Goal: Task Accomplishment & Management: Manage account settings

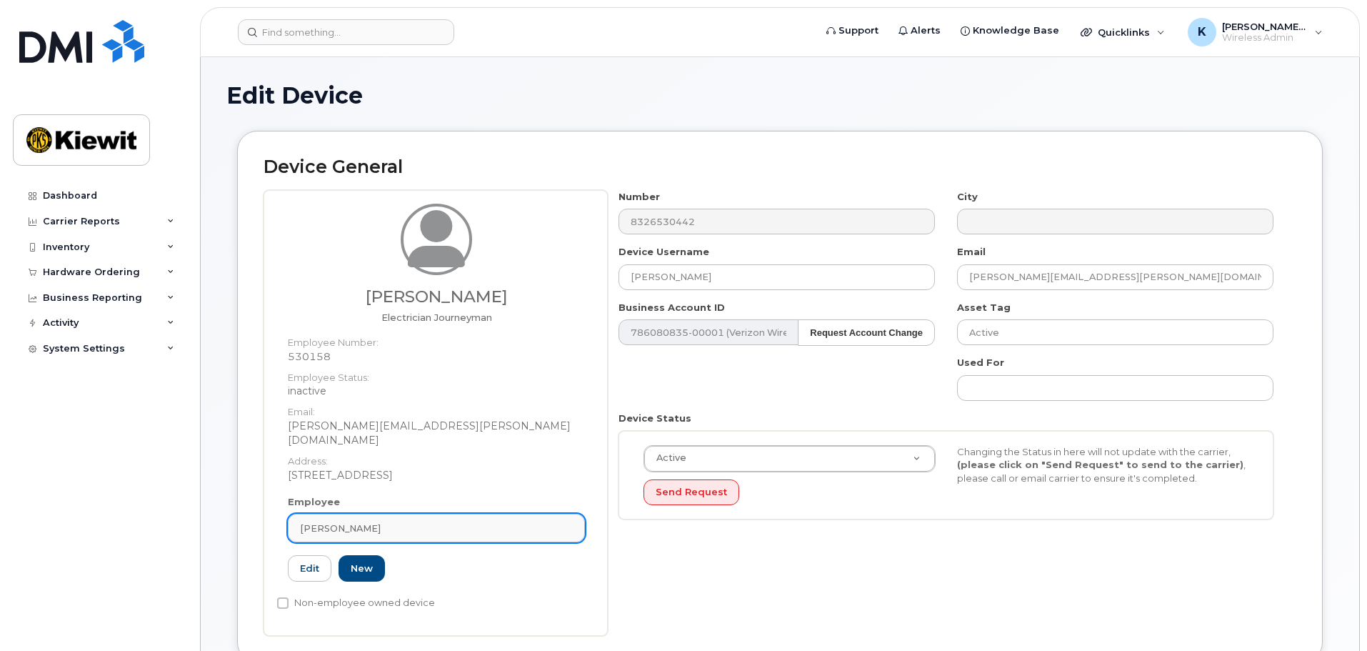
click at [368, 522] on link "Michael Worth" at bounding box center [436, 528] width 297 height 29
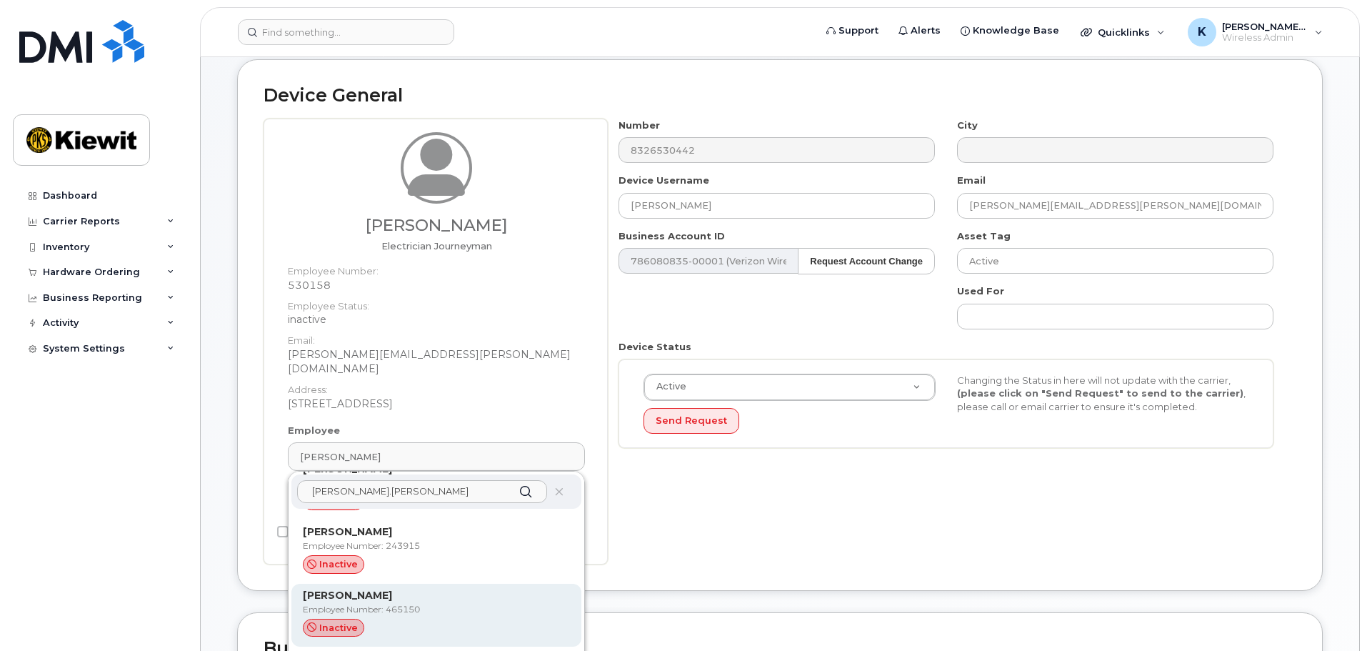
scroll to position [142, 0]
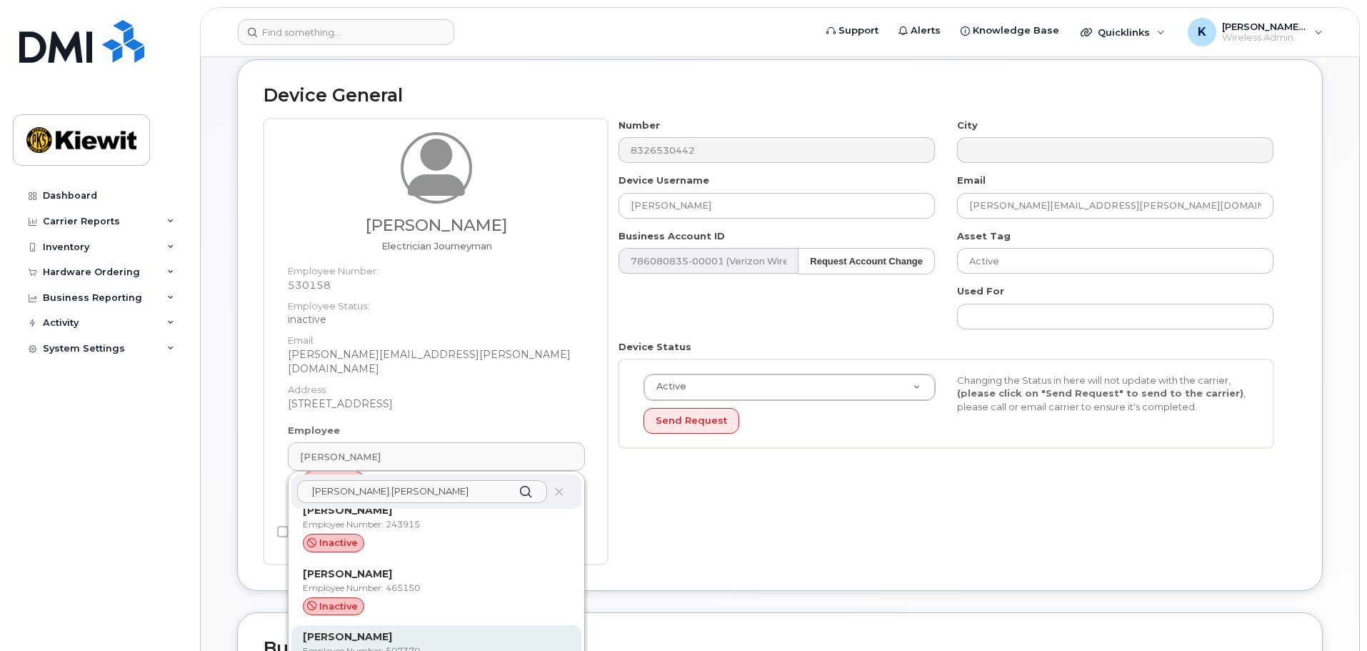
type input "jaime.ortiz"
click at [413, 625] on div "Jaime Ortiz Castrejon Employee Number: 507370 Active" at bounding box center [436, 657] width 290 height 64
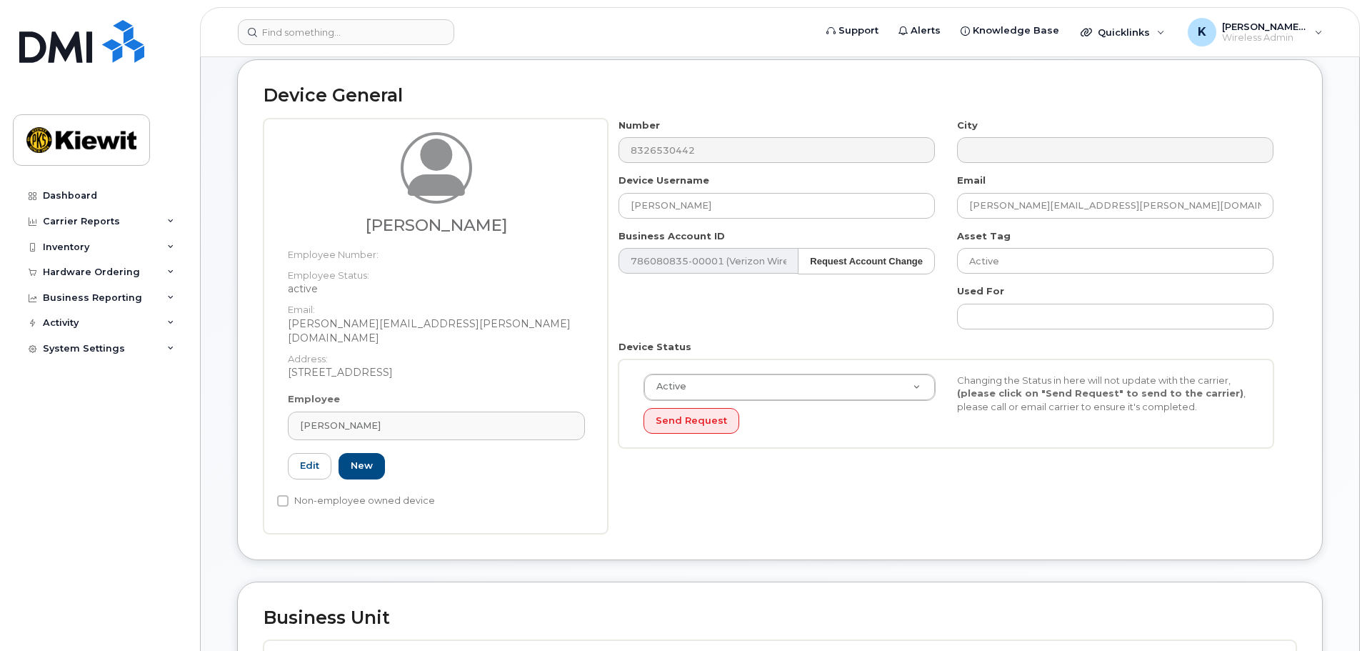
type input "507370"
type input "[PERSON_NAME]"
type input "[PERSON_NAME][EMAIL_ADDRESS][PERSON_NAME][DOMAIN_NAME]"
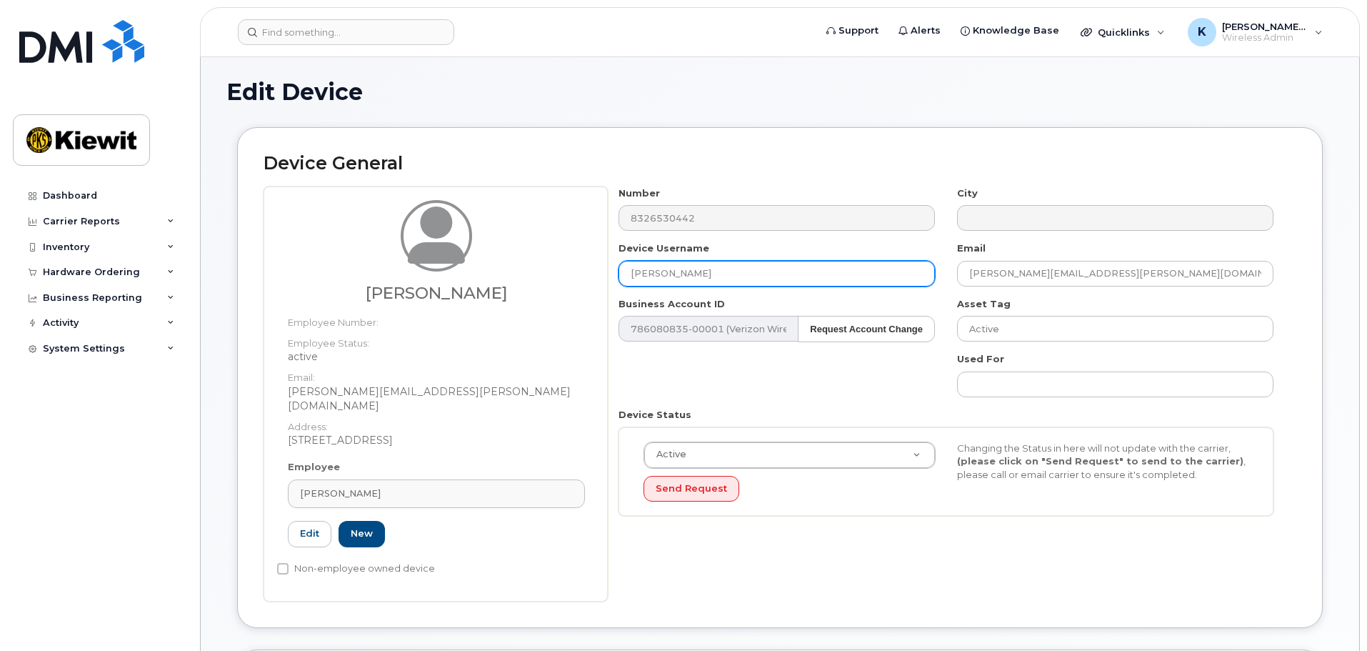
scroll to position [0, 0]
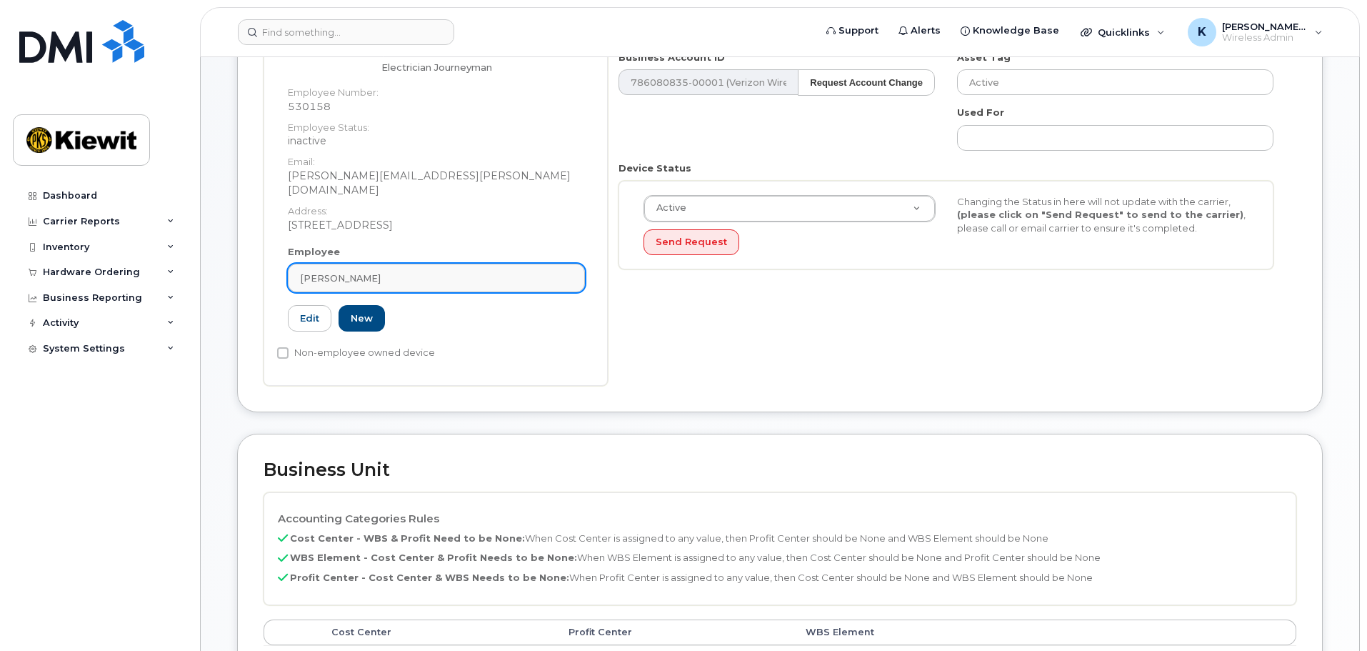
scroll to position [246, 0]
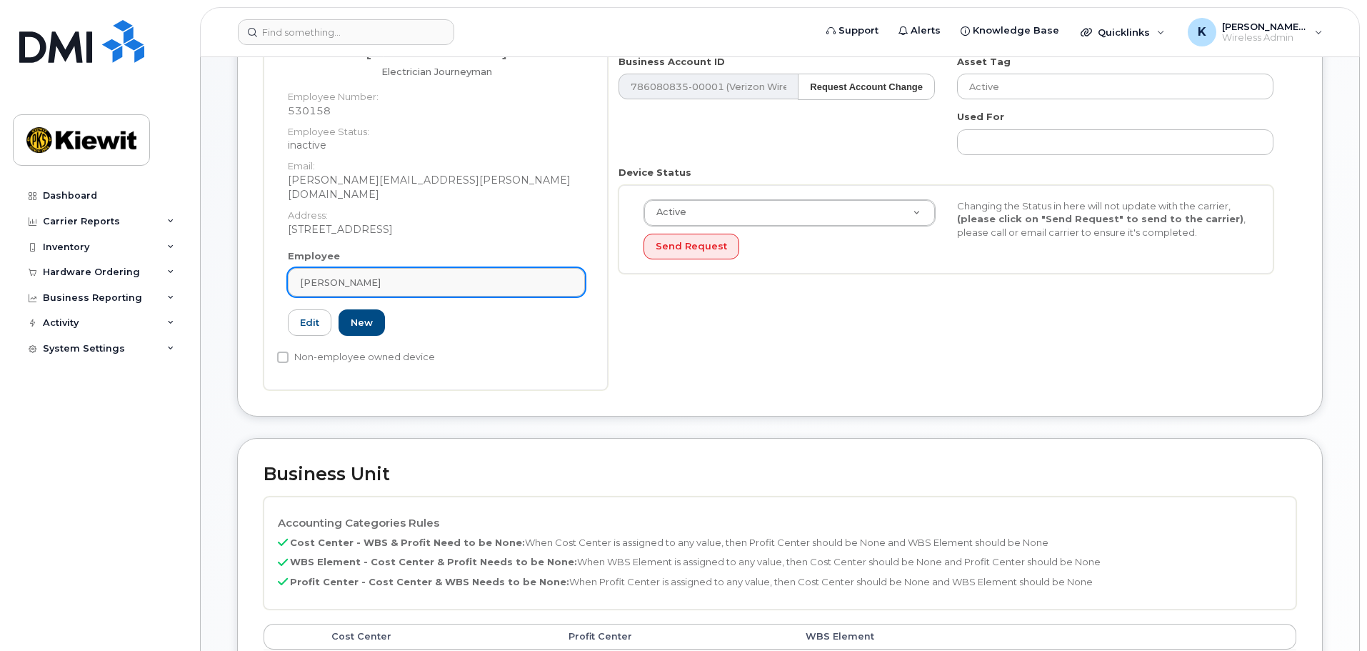
click at [443, 276] on div "Michael Worth" at bounding box center [436, 283] width 273 height 14
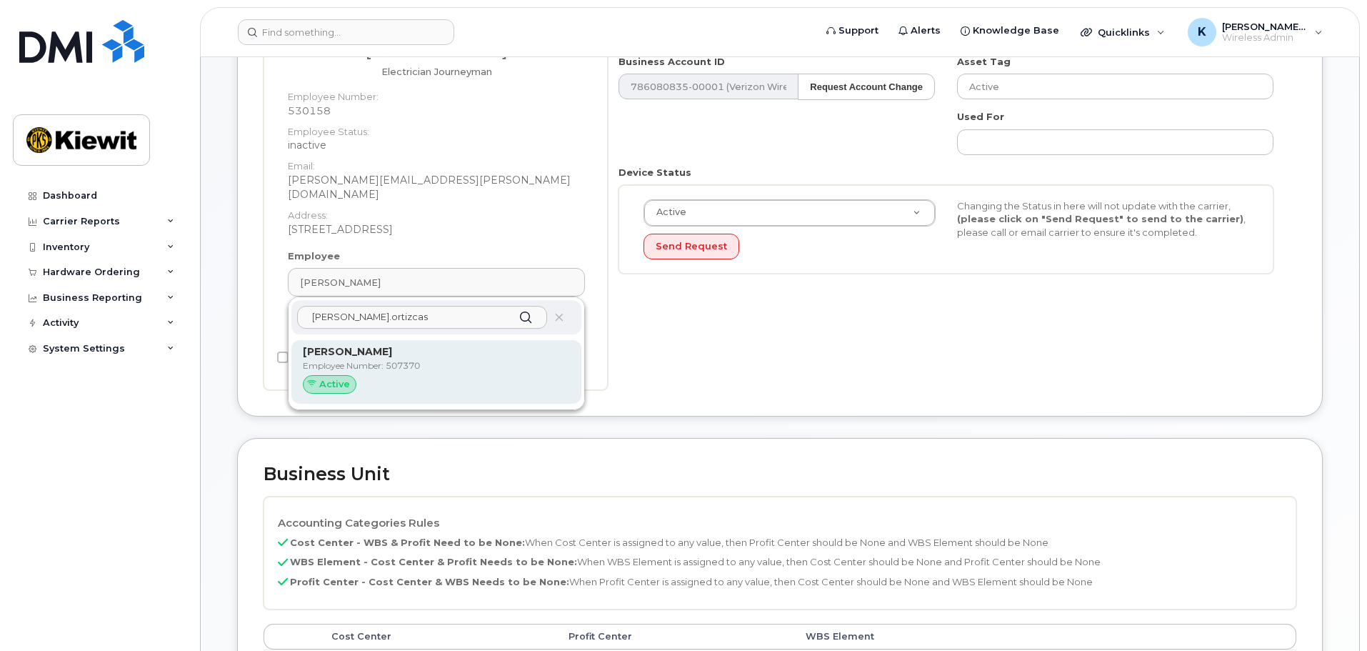
type input "jaime.ortizcas"
click at [515, 359] on p "Employee Number: 507370" at bounding box center [436, 365] width 267 height 13
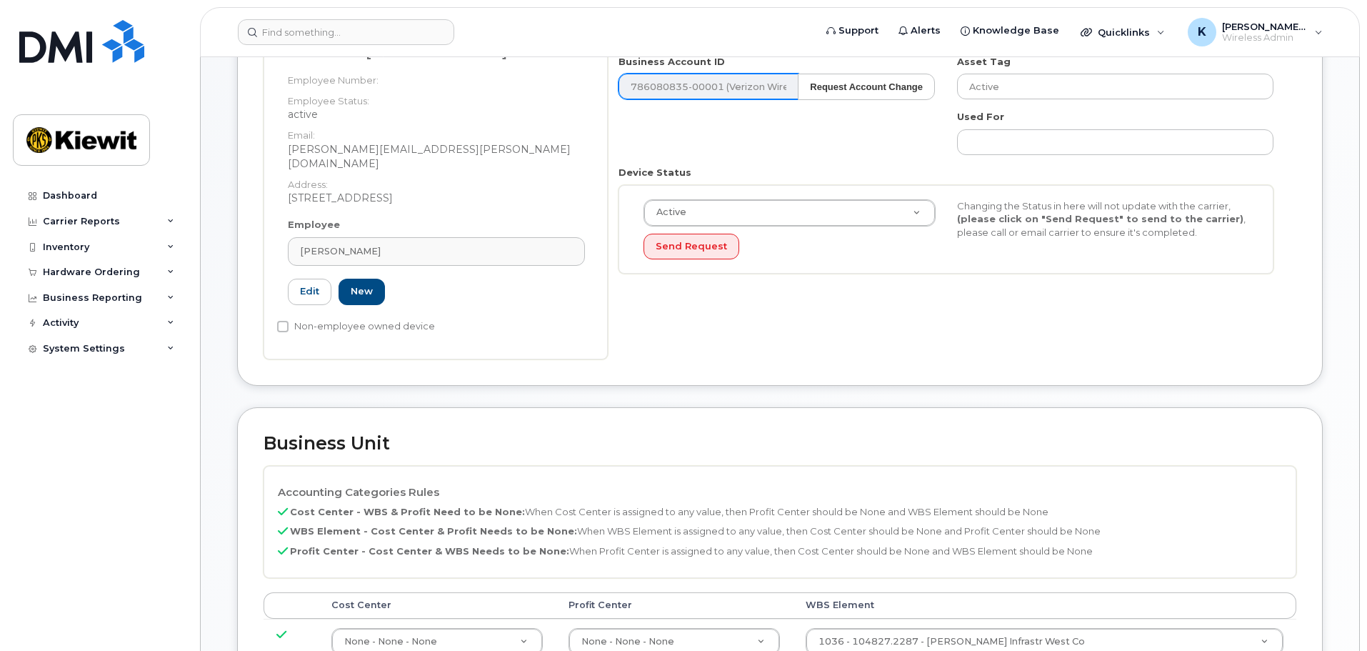
type input "507370"
type input "[PERSON_NAME]"
type input "[PERSON_NAME][EMAIL_ADDRESS][PERSON_NAME][DOMAIN_NAME]"
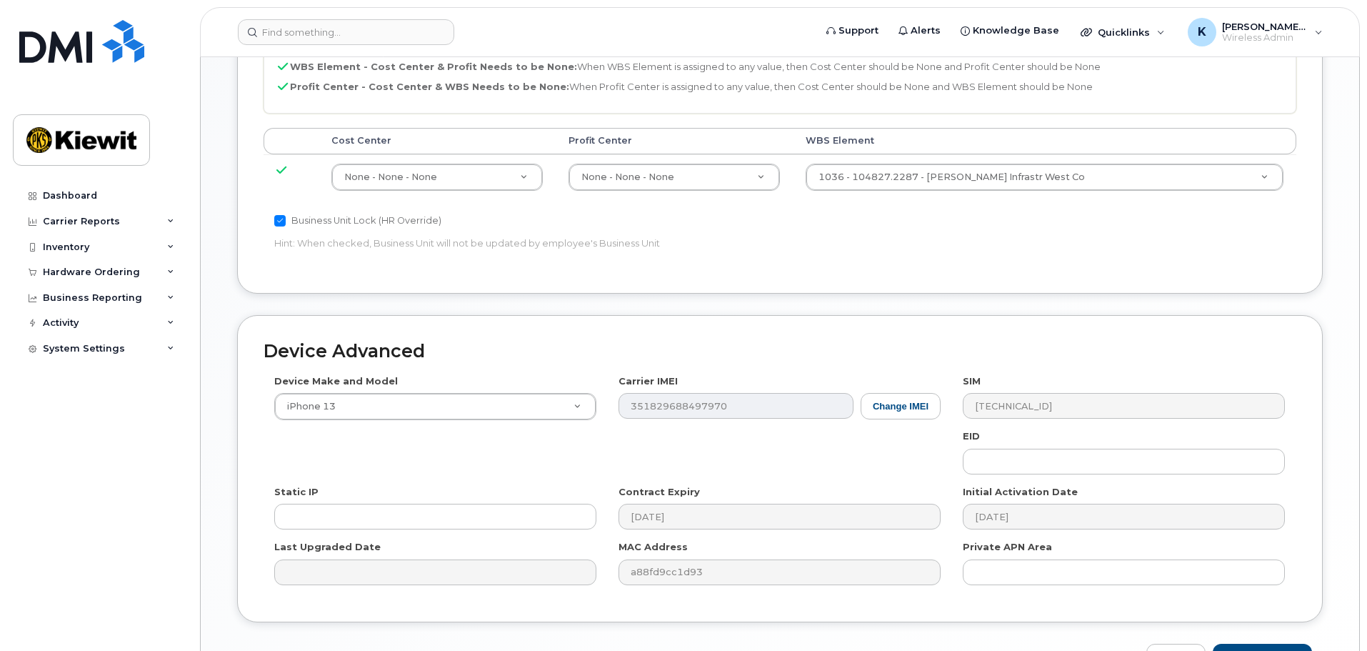
scroll to position [787, 0]
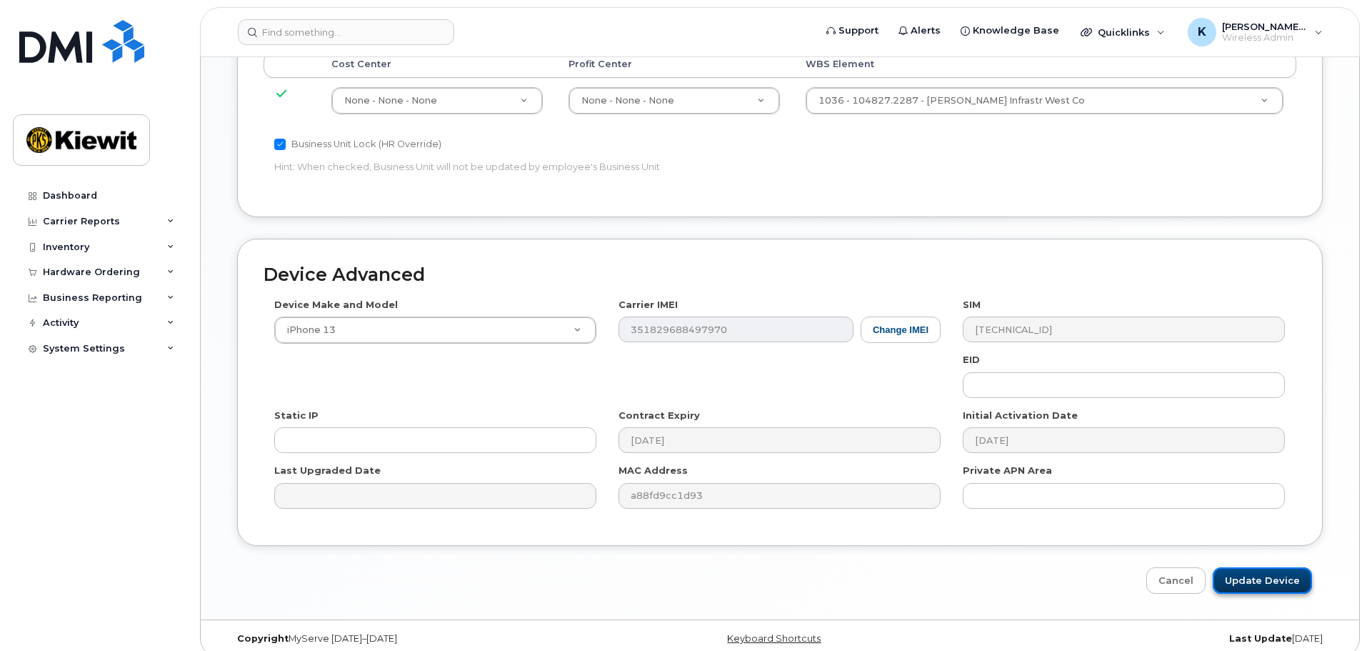
click at [1245, 567] on input "Update Device" at bounding box center [1262, 580] width 99 height 26
type input "Saving..."
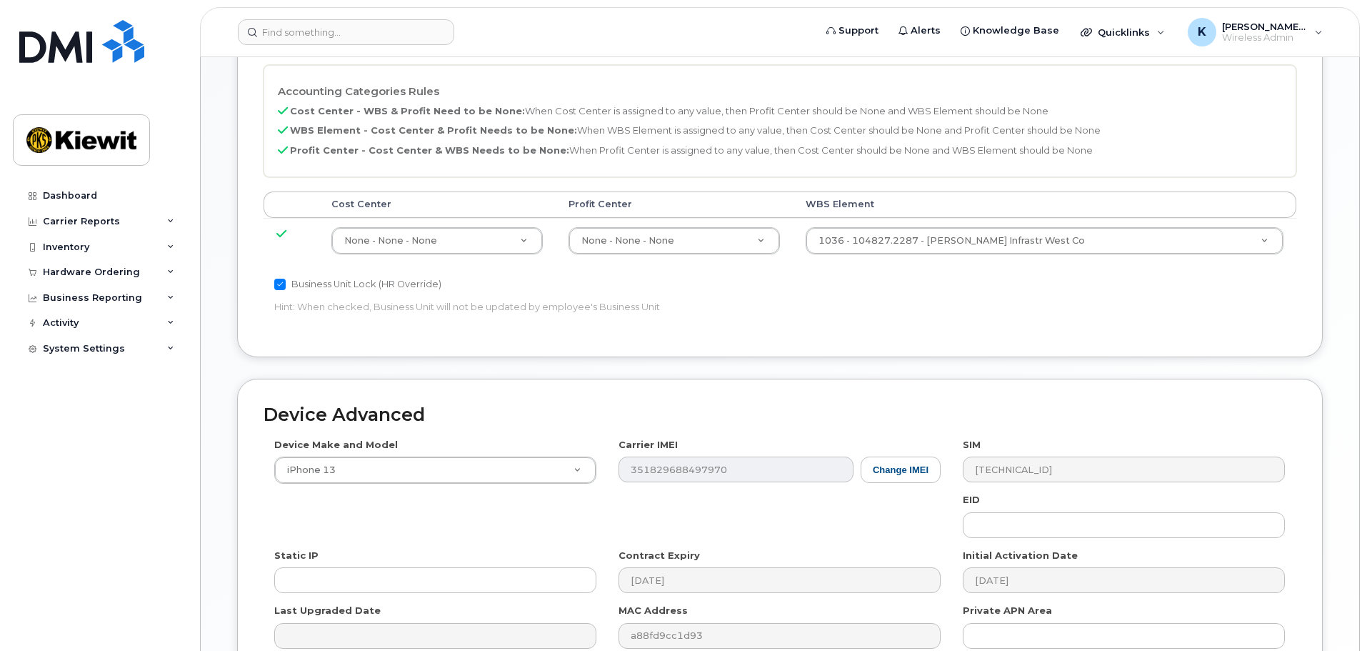
scroll to position [358, 0]
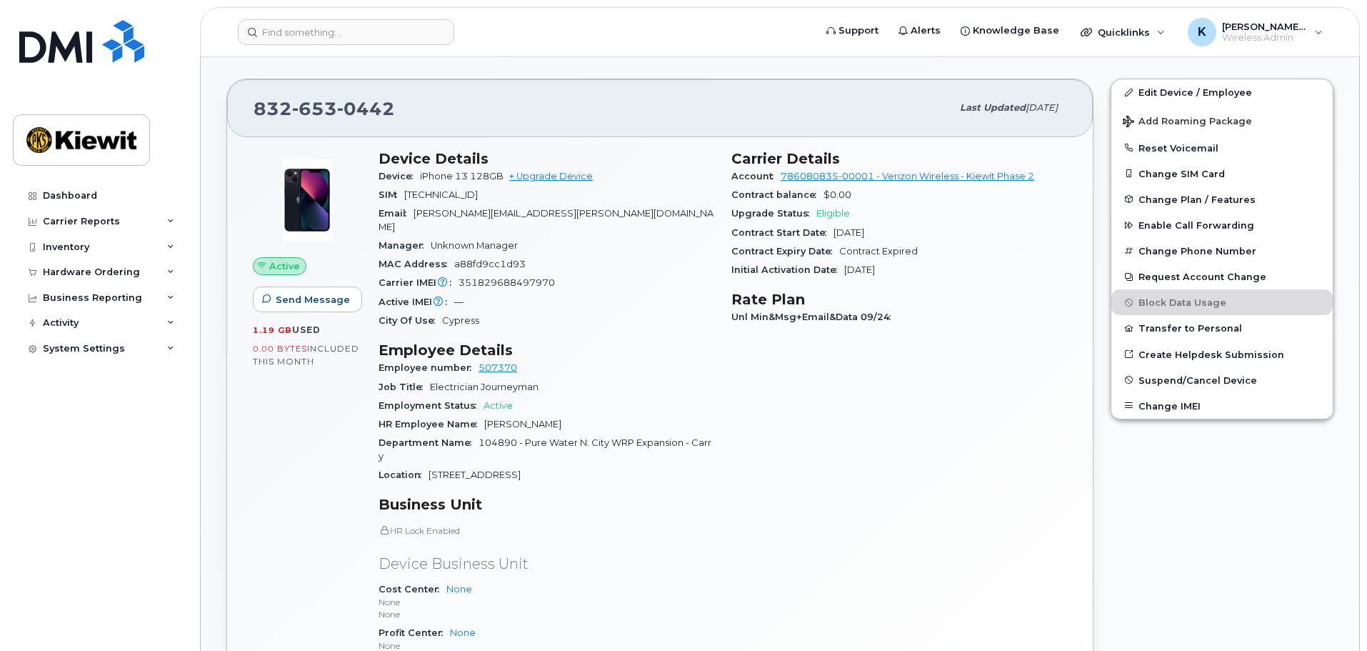
scroll to position [71, 0]
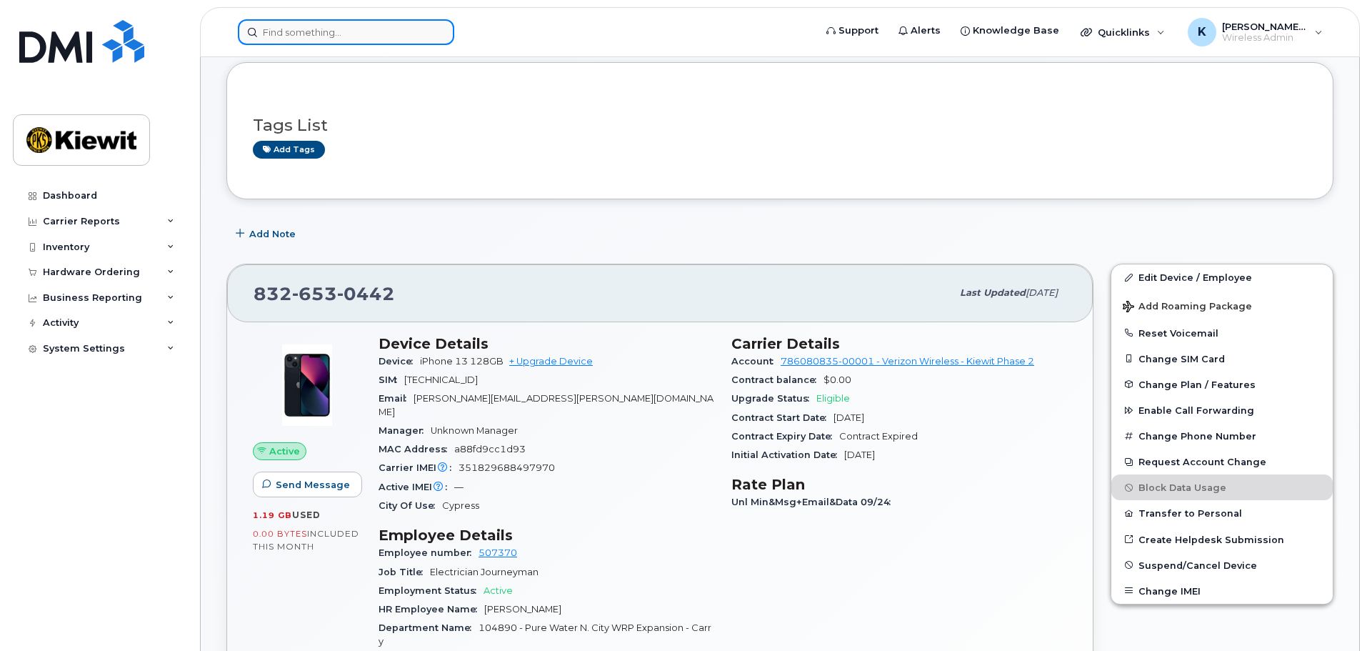
click at [368, 38] on input at bounding box center [346, 32] width 216 height 26
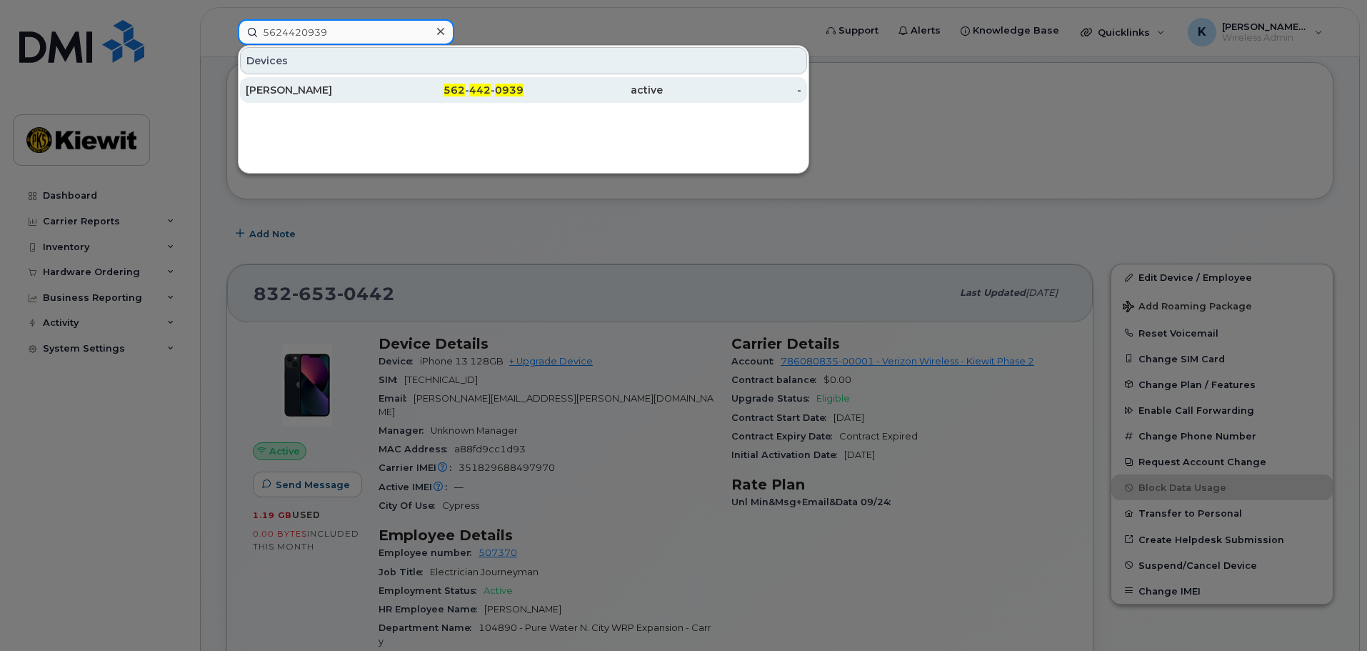
type input "5624420939"
click at [439, 85] on div "562 - 442 - 0939" at bounding box center [454, 90] width 139 height 14
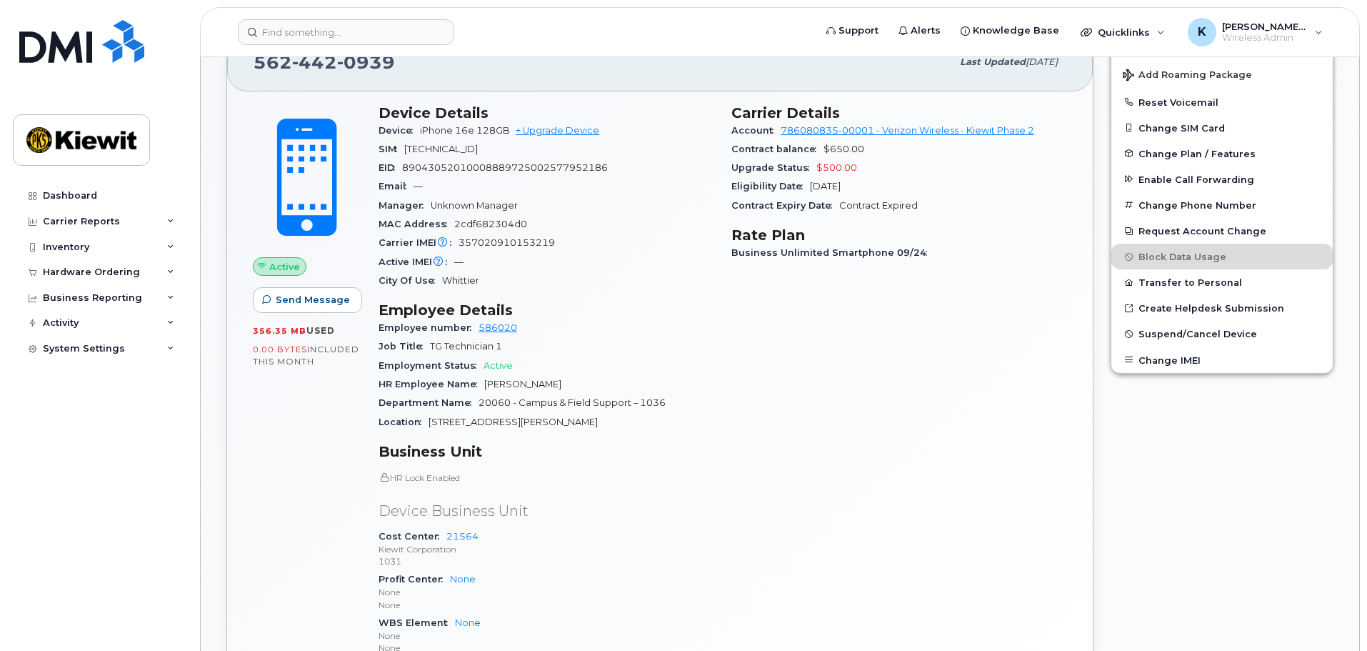
scroll to position [429, 0]
